Goal: Complete application form: Complete application form

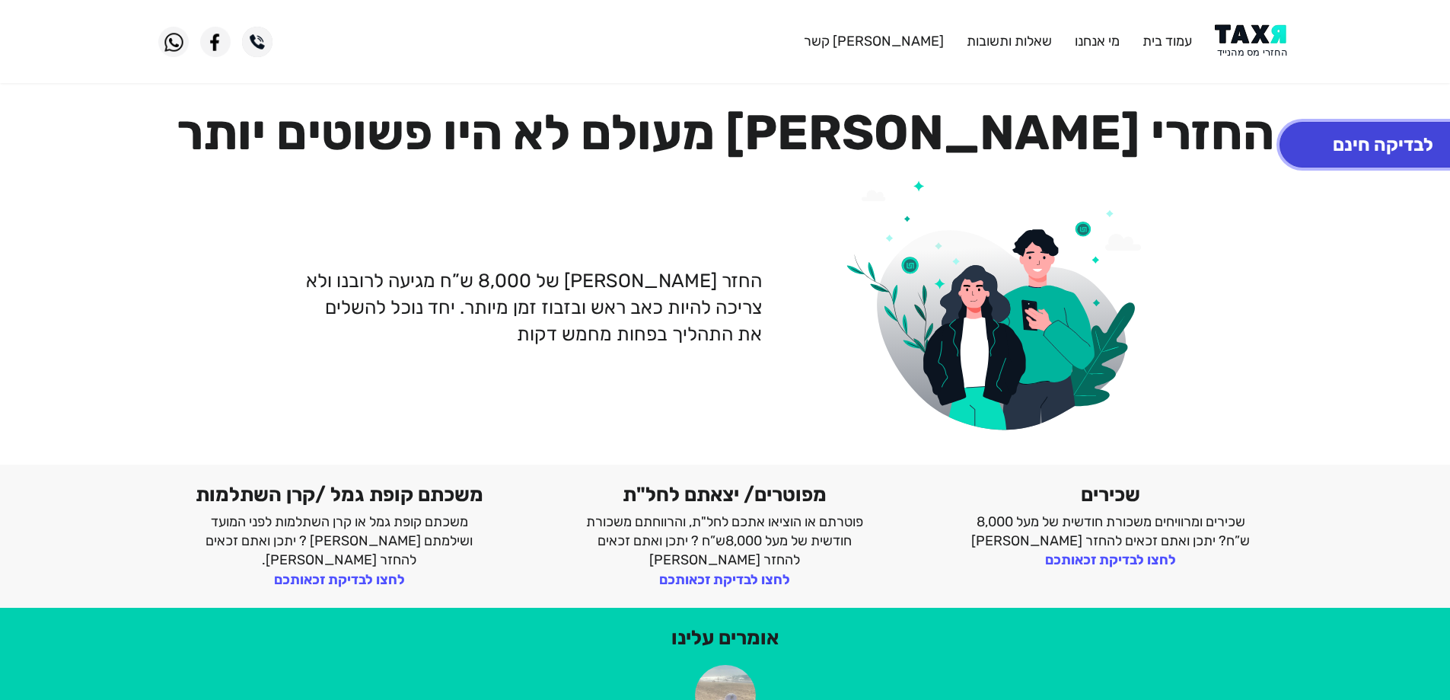
click at [1377, 148] on button "לבדיקה חינם" at bounding box center [1383, 145] width 207 height 46
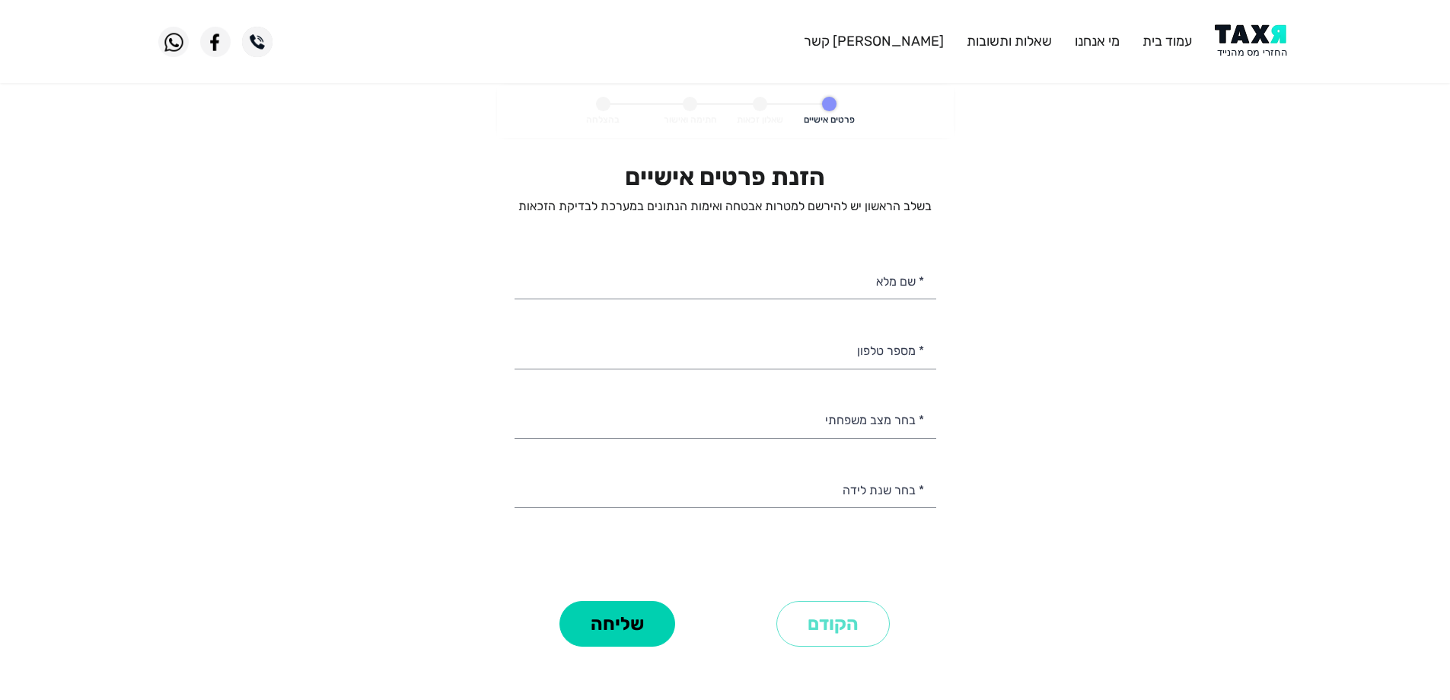
select select
click at [871, 286] on input "* שם מלא" at bounding box center [726, 279] width 422 height 39
type input "[PERSON_NAME]"
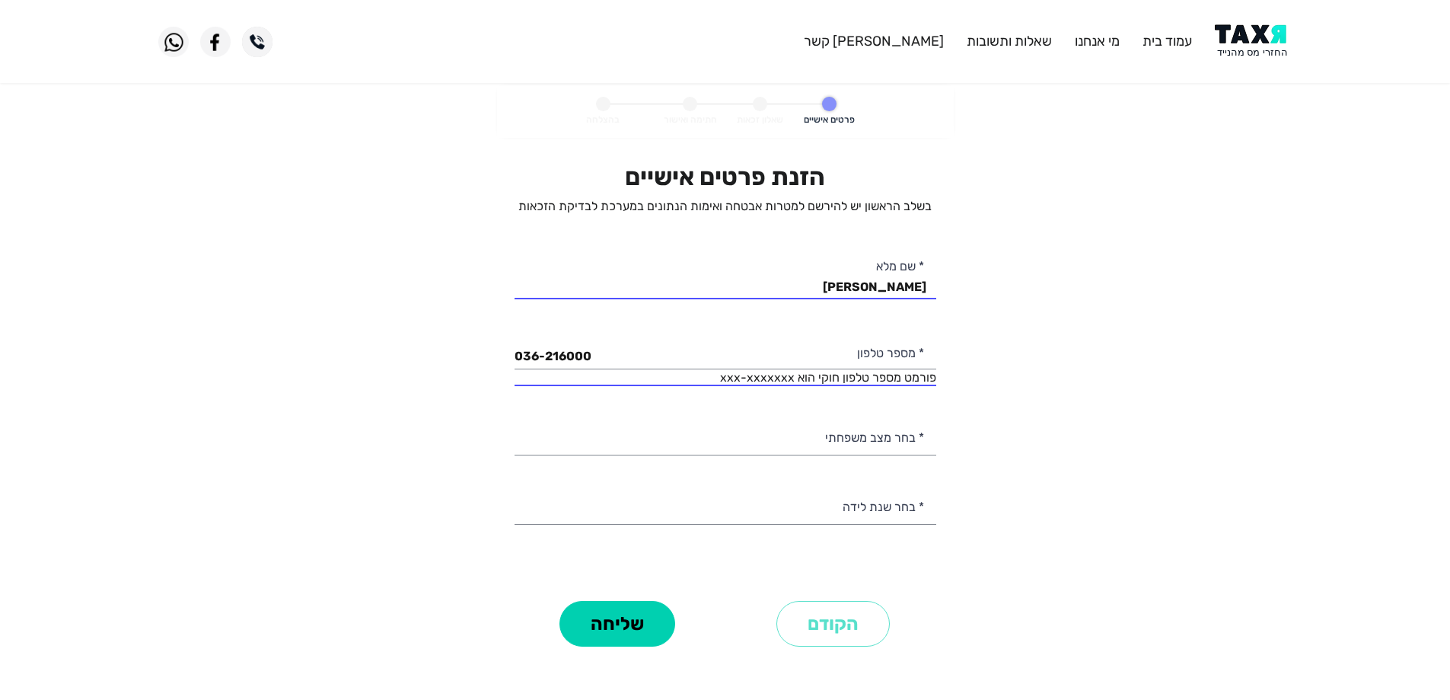
click at [646, 373] on div "036-216000 פורמט מספר טלפון חוקי הוא xxx-xxxxxxx * מספר טלפון" at bounding box center [726, 358] width 422 height 56
drag, startPoint x: 605, startPoint y: 355, endPoint x: 487, endPoint y: 355, distance: 118.0
click at [487, 355] on personal-details "פרטים אישיים שאלון זכאות חתימה ואישור בהצלחה הזנת פרטים אישיים בשלב הראשון יש ל…" at bounding box center [725, 389] width 1450 height 608
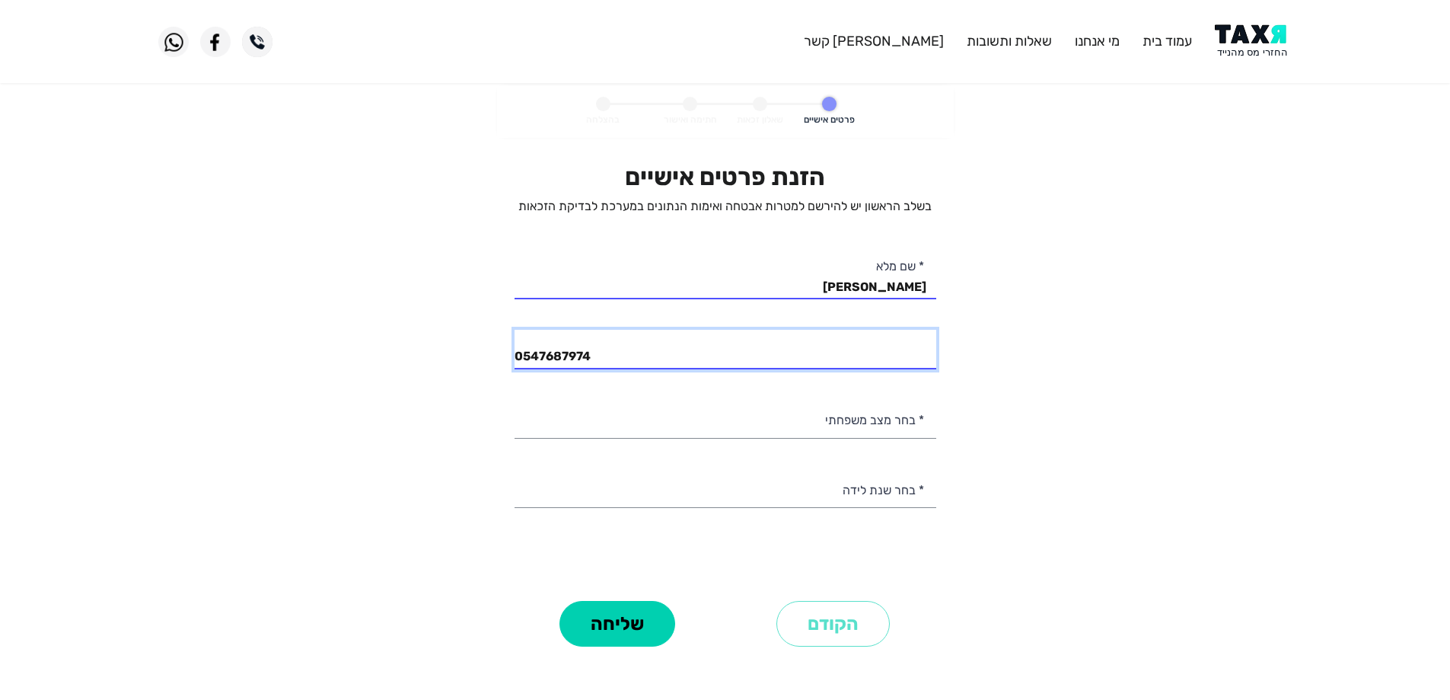
type input "054-7687974"
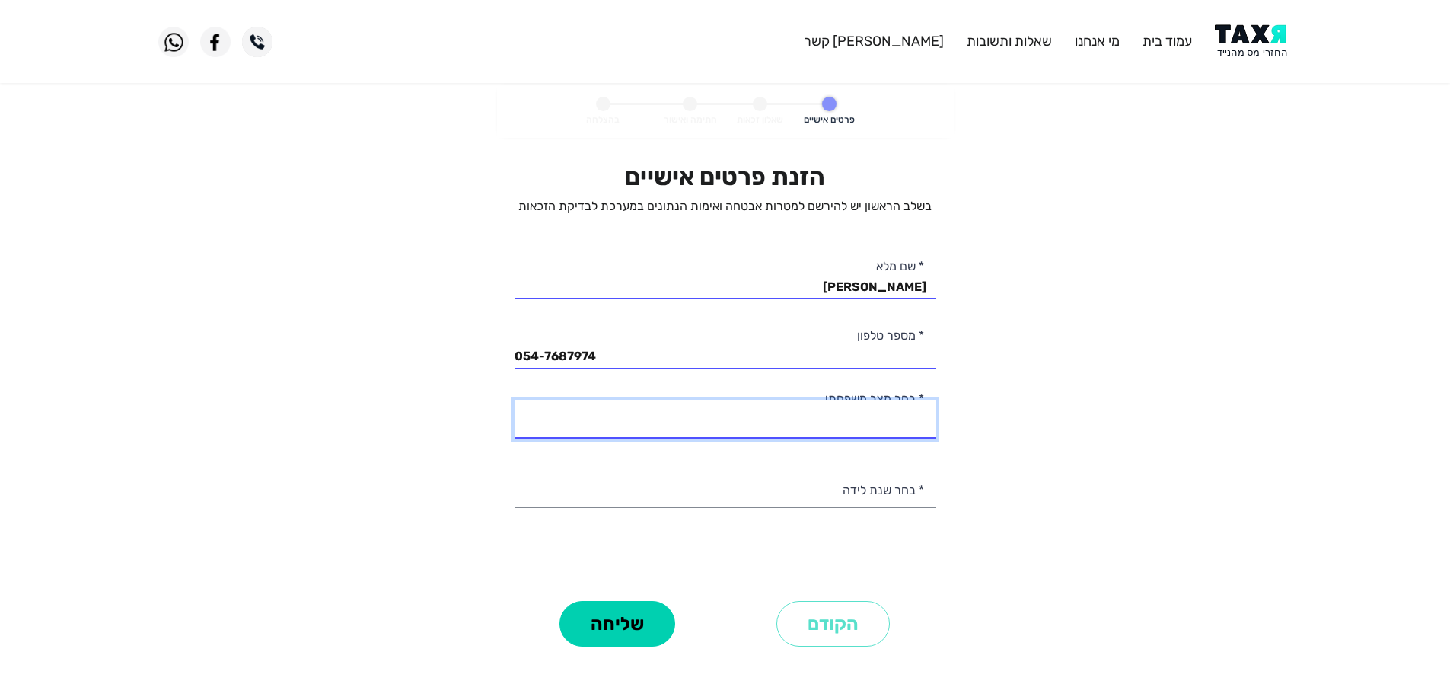
click at [640, 423] on select "רווק/ה נשוי/[PERSON_NAME]/ה אלמן/נה" at bounding box center [726, 419] width 422 height 39
select select "1: Single"
click at [515, 400] on select "רווק/ה נשוי/[PERSON_NAME]/ה אלמן/נה" at bounding box center [726, 419] width 422 height 39
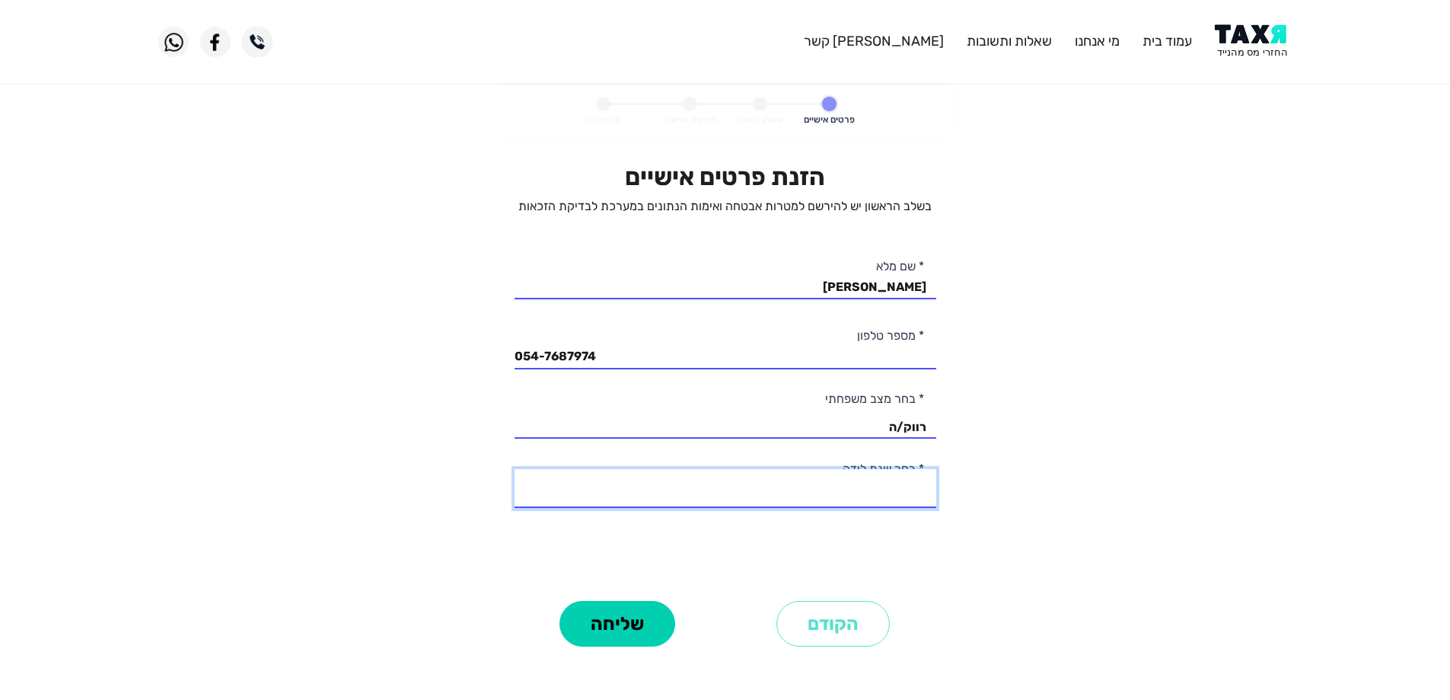
click at [708, 486] on select "2003 2002 2001 2000 1999 1998 1997 1996 1995 1994 1993 1992 1991 1990 1989 1988…" at bounding box center [726, 488] width 422 height 39
select select "37: 1967"
click at [515, 469] on select "2003 2002 2001 2000 1999 1998 1997 1996 1995 1994 1993 1992 1991 1990 1989 1988…" at bounding box center [726, 488] width 422 height 39
click at [618, 618] on button "שליחה" at bounding box center [618, 624] width 116 height 46
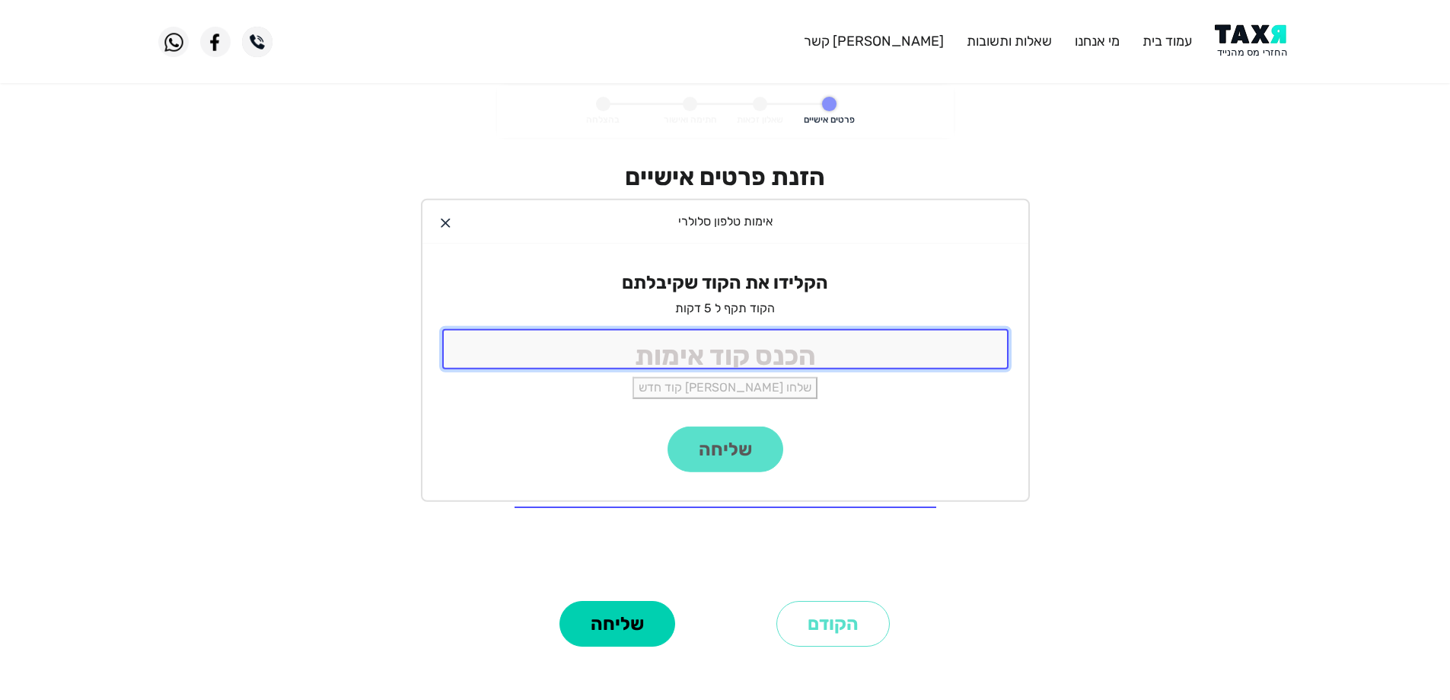
click at [652, 344] on input "tel" at bounding box center [725, 349] width 566 height 40
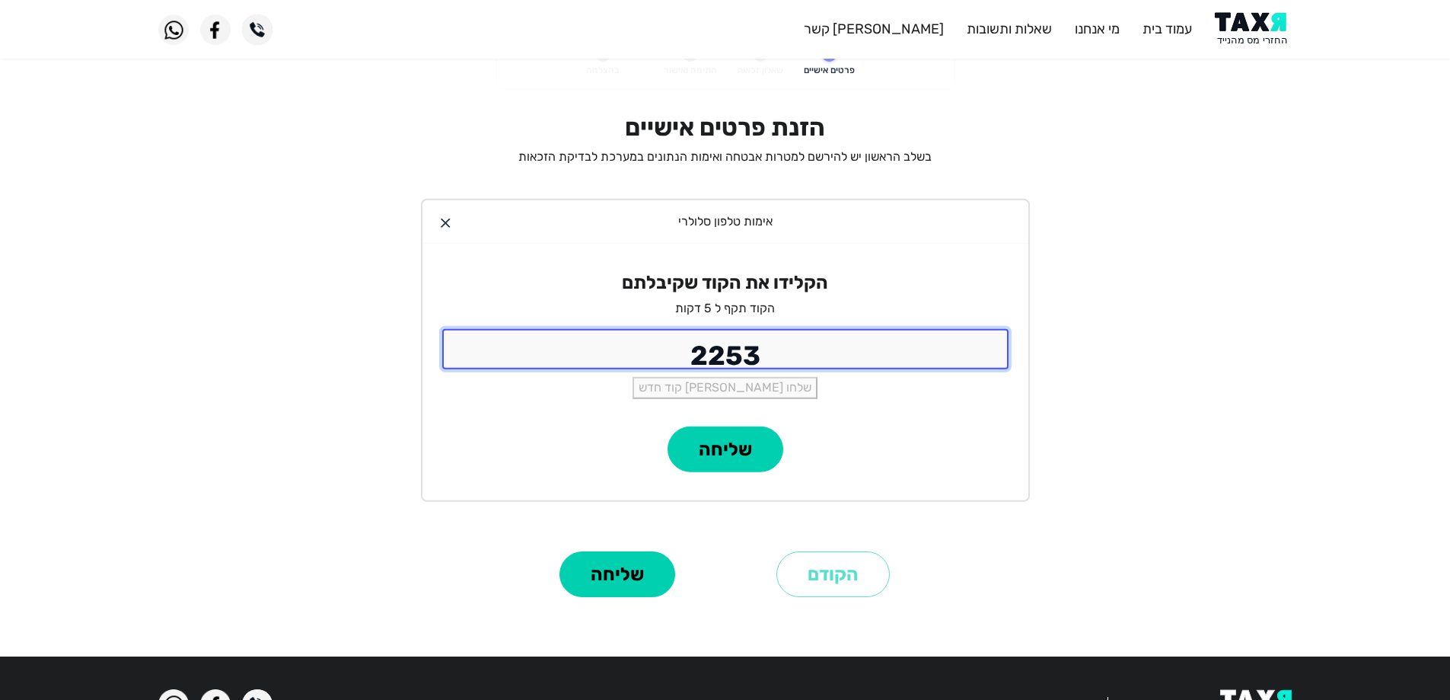
scroll to position [76, 0]
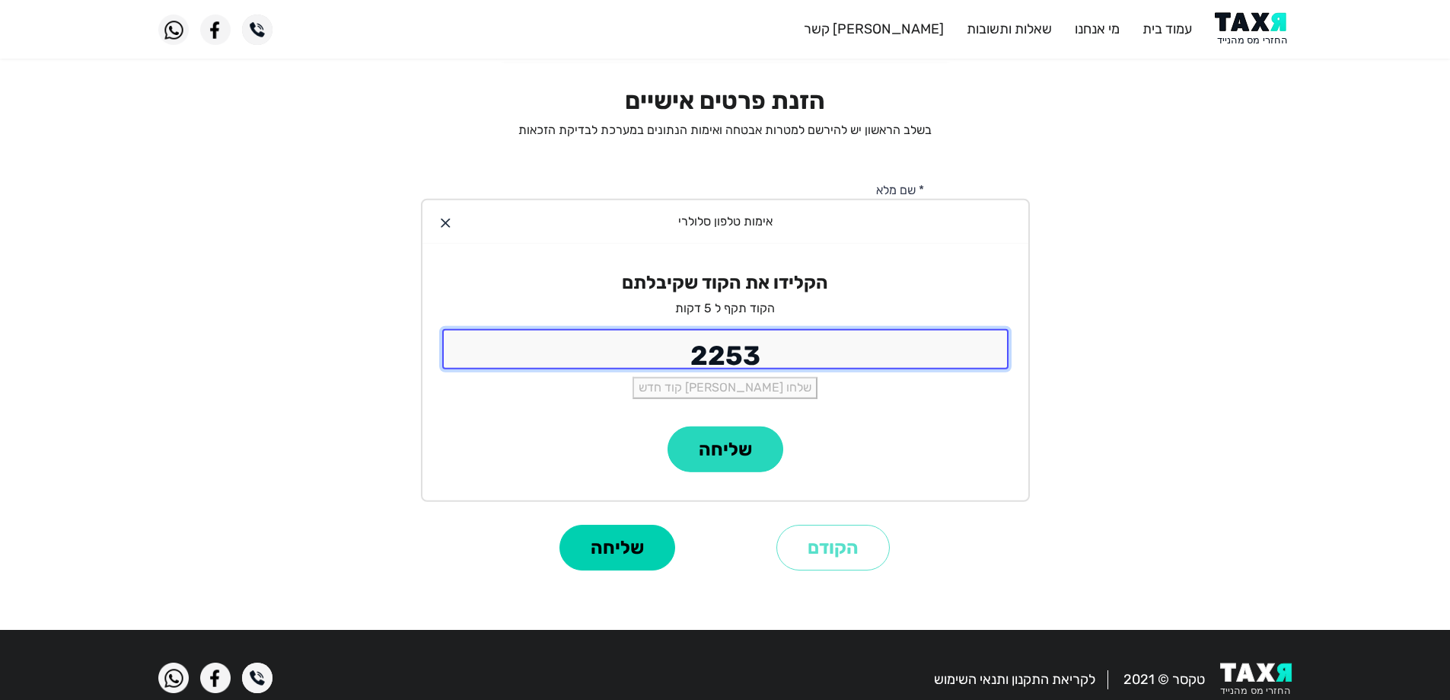
type input "2253"
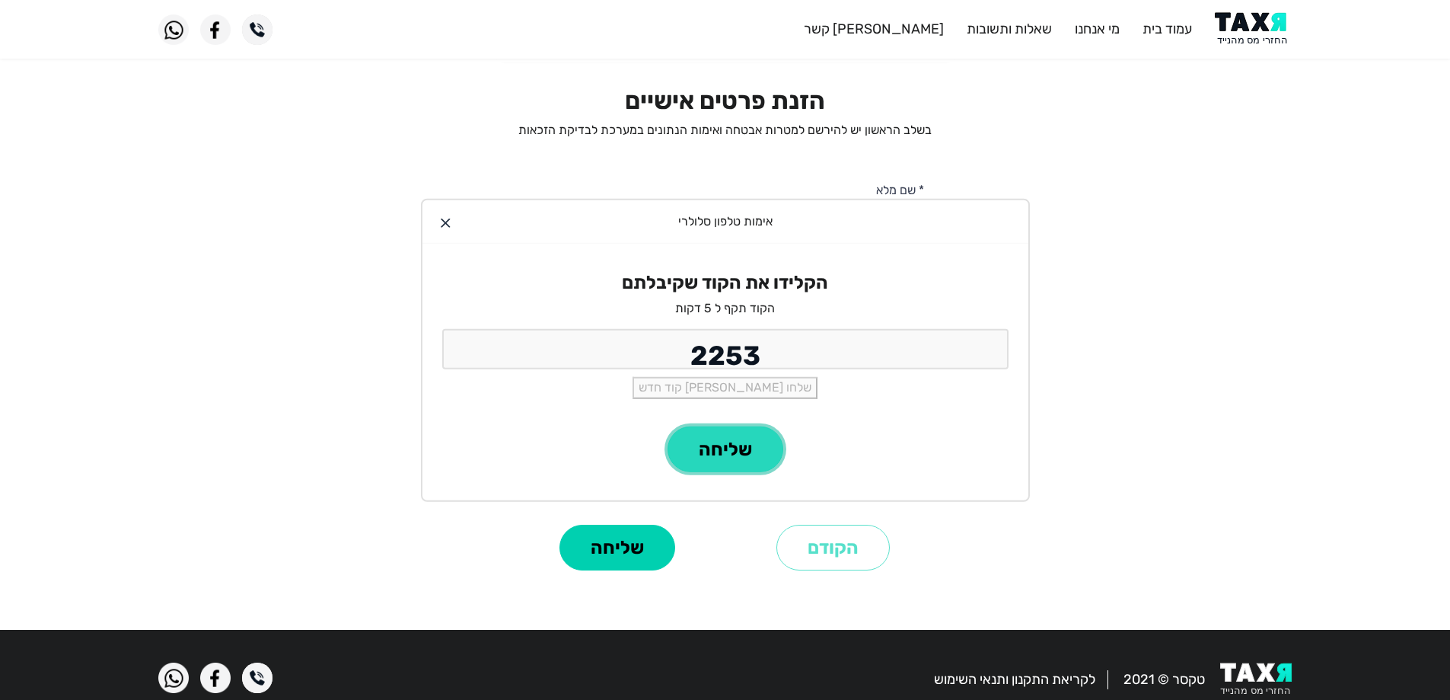
click at [725, 459] on button "שליחה" at bounding box center [726, 449] width 116 height 46
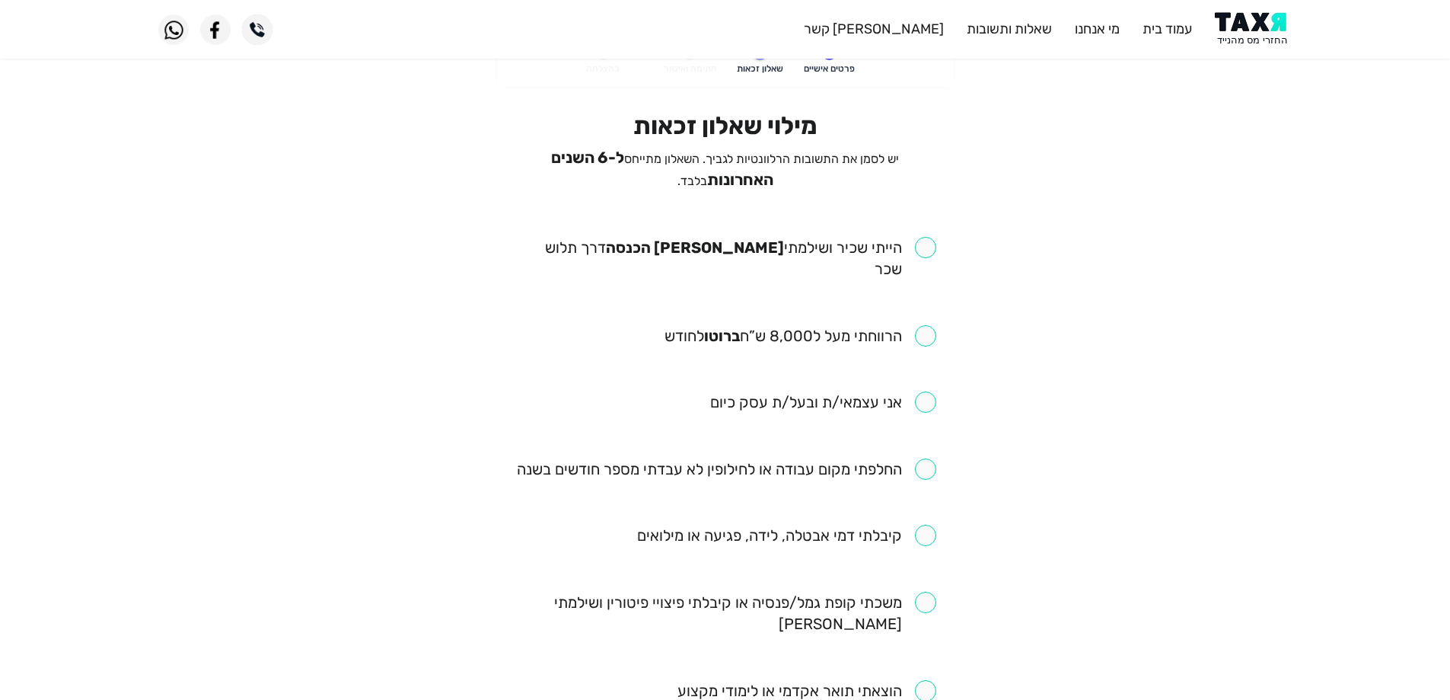
scroll to position [76, 0]
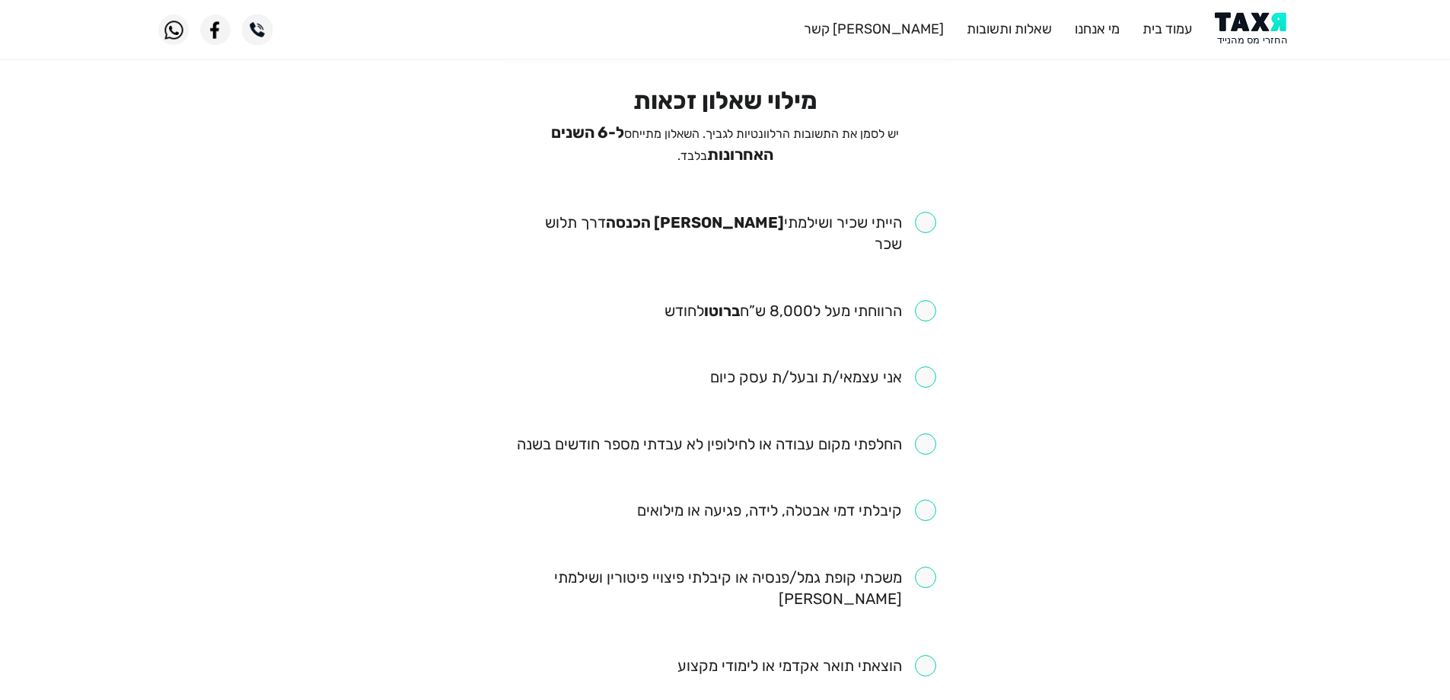
click at [918, 216] on input "checkbox" at bounding box center [726, 233] width 422 height 43
checkbox input "true"
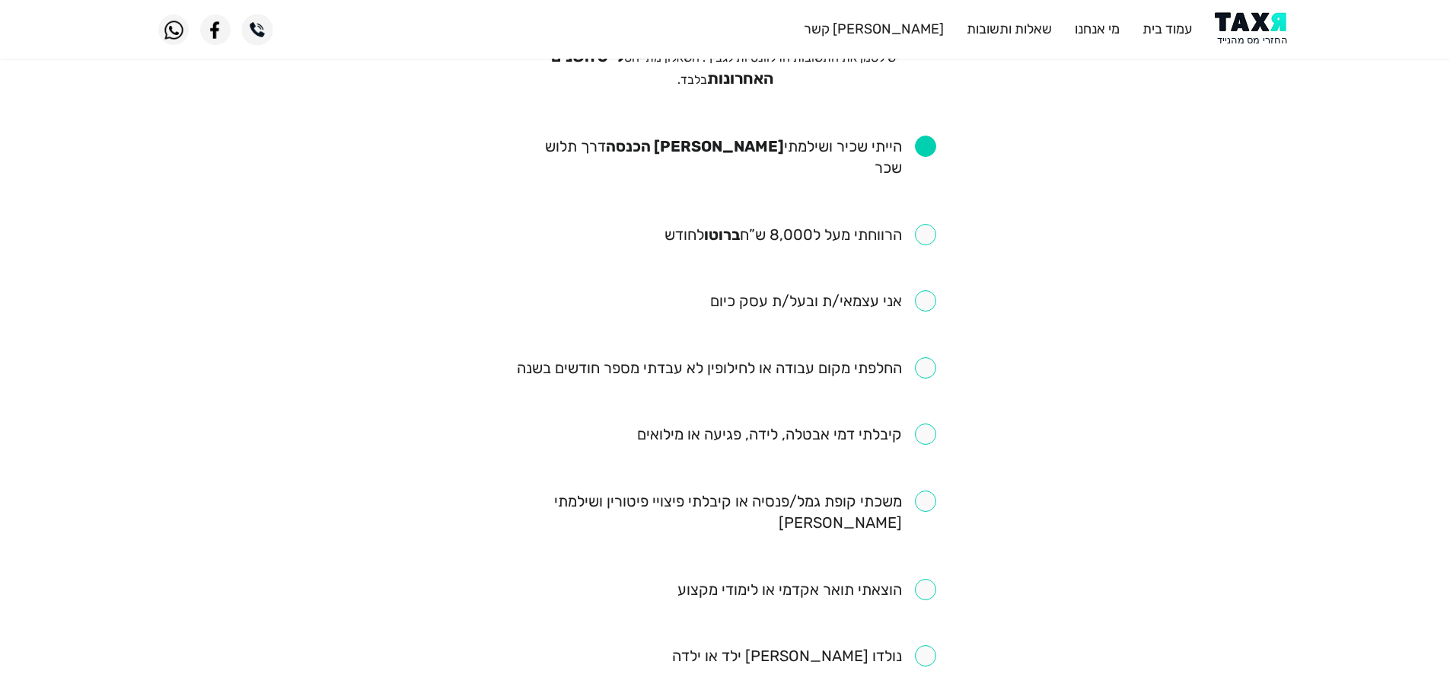
click at [930, 357] on input "checkbox" at bounding box center [727, 367] width 420 height 21
checkbox input "true"
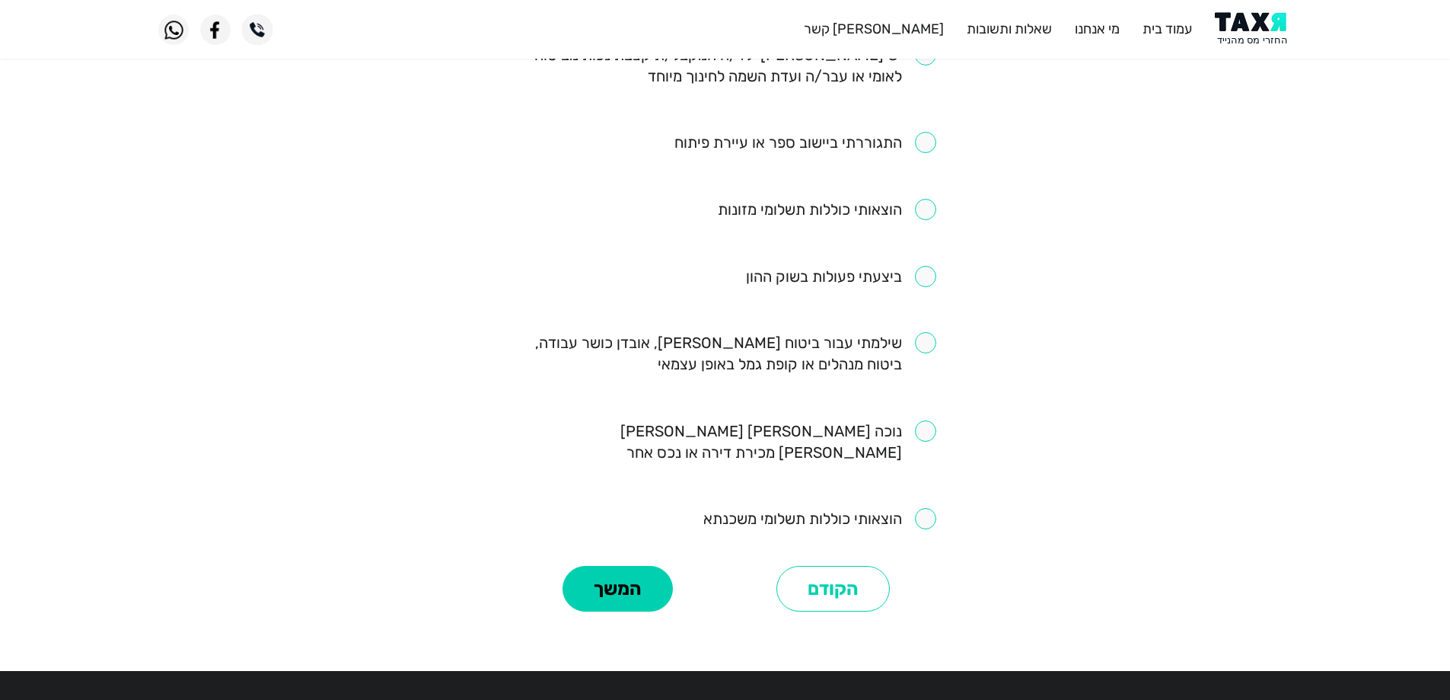
scroll to position [822, 0]
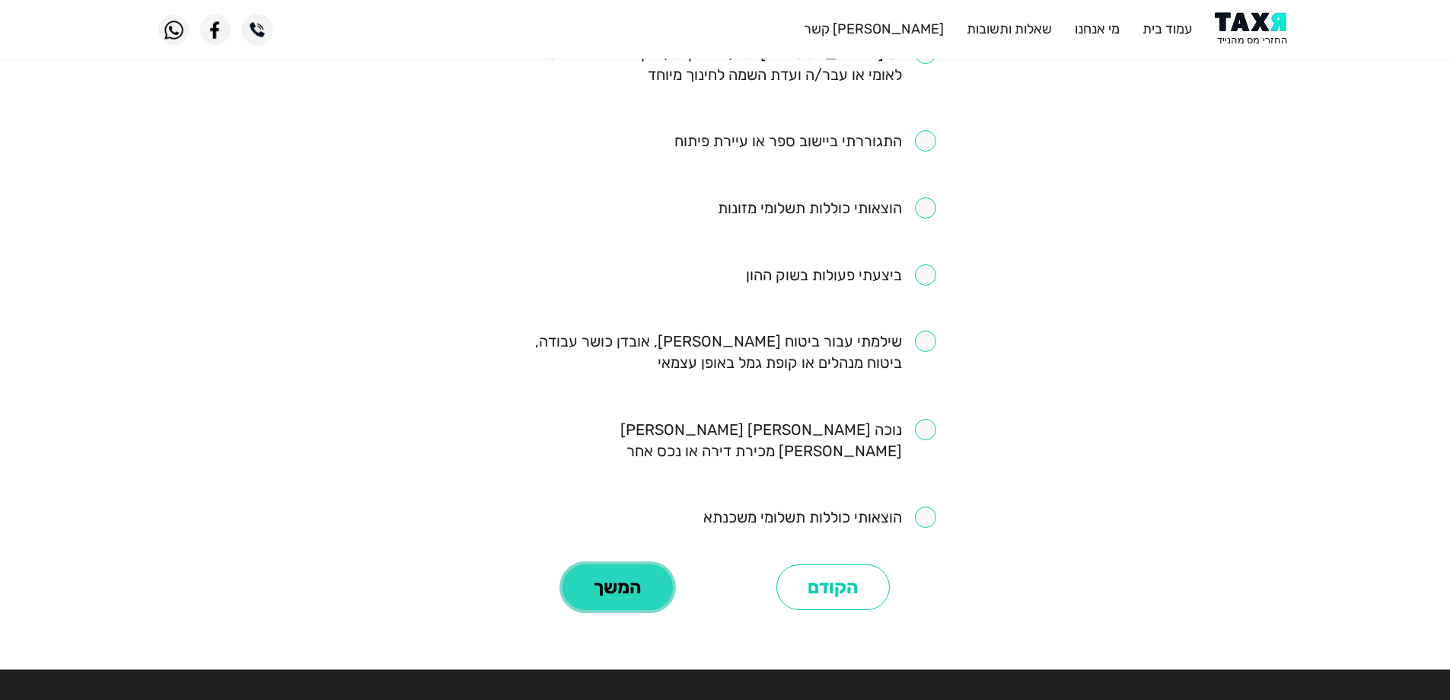
click at [614, 564] on button "המשך" at bounding box center [618, 587] width 110 height 46
